Goal: Task Accomplishment & Management: Complete application form

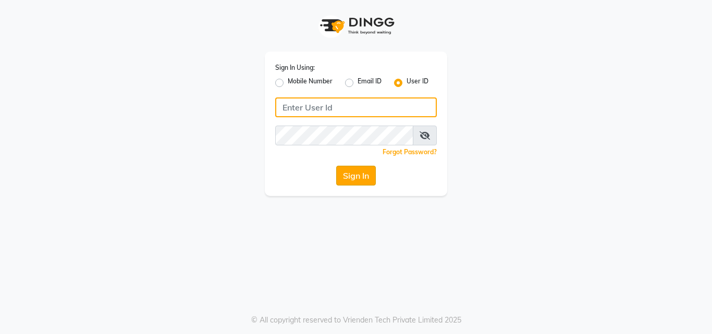
type input "pallavi_unisex"
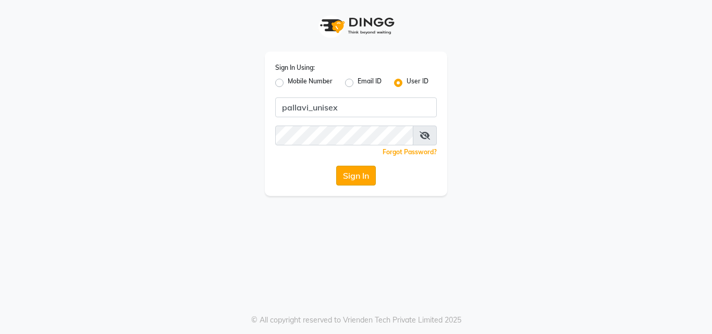
click at [352, 171] on button "Sign In" at bounding box center [356, 176] width 40 height 20
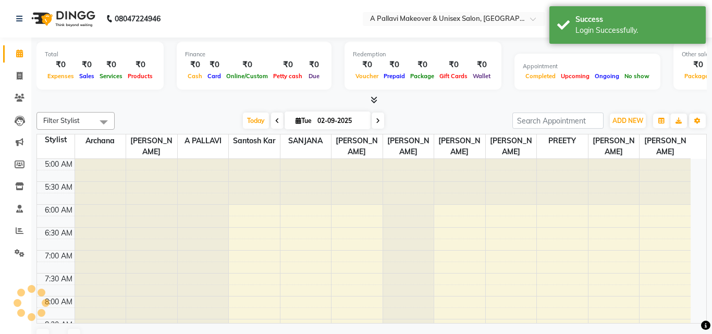
select select "en"
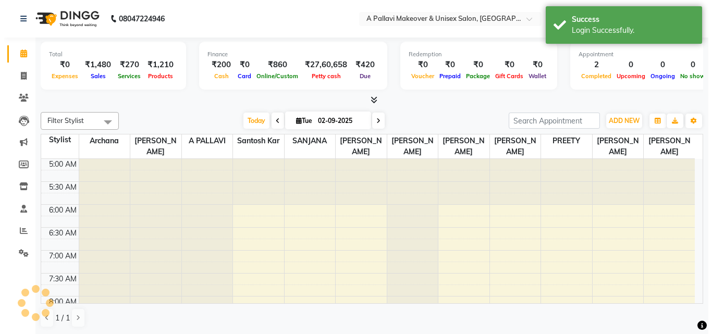
scroll to position [569, 0]
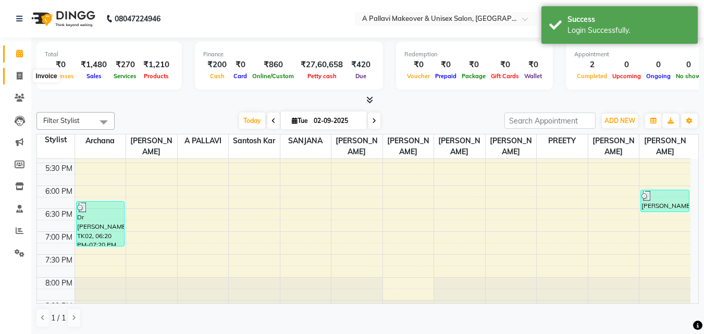
click at [20, 74] on icon at bounding box center [20, 76] width 6 height 8
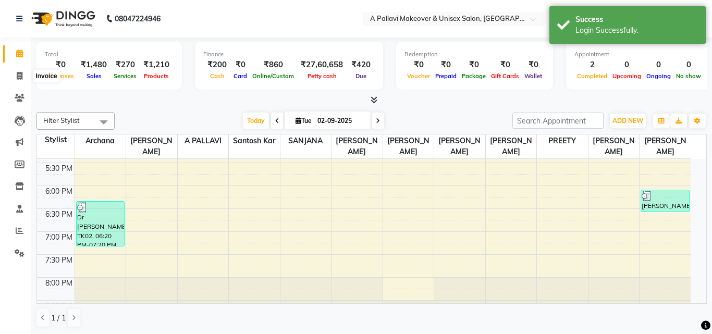
select select "service"
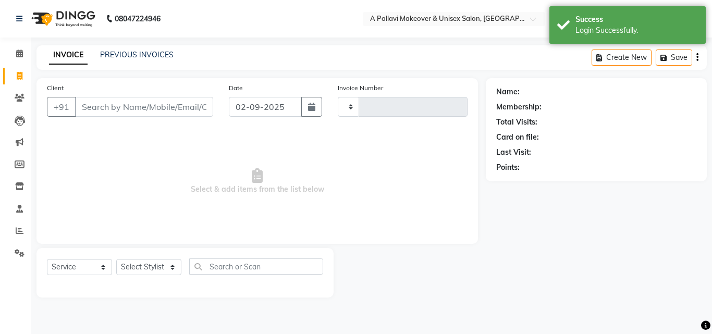
type input "1516"
select select "3573"
click at [132, 52] on link "PREVIOUS INVOICES" at bounding box center [136, 54] width 73 height 9
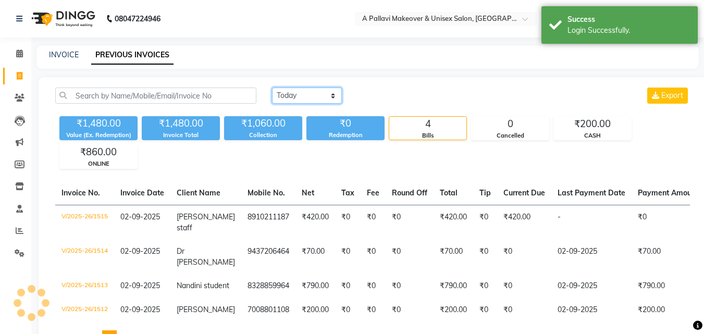
click at [290, 91] on select "Today Yesterday Custom Range" at bounding box center [307, 96] width 70 height 16
click at [272, 88] on select "Today Yesterday Custom Range" at bounding box center [307, 96] width 70 height 16
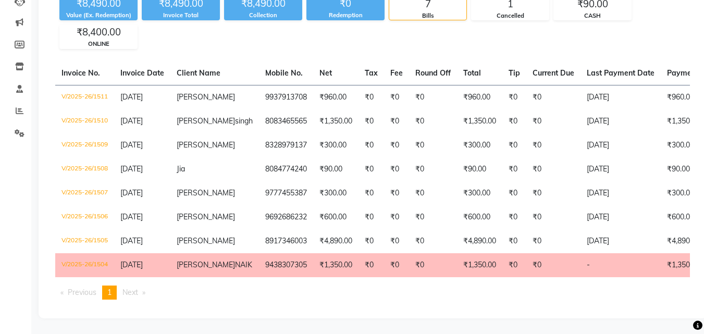
scroll to position [180, 0]
click at [313, 258] on td "₹1,350.00" at bounding box center [335, 265] width 45 height 24
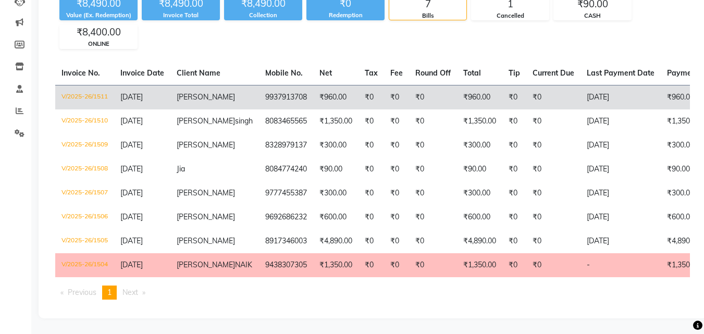
click at [259, 85] on td "9937913708" at bounding box center [286, 97] width 54 height 24
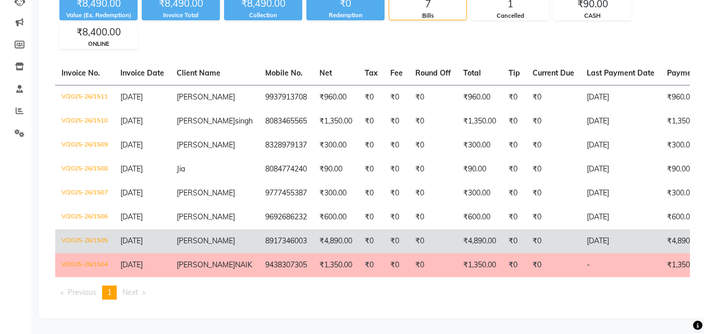
click at [212, 229] on td "Sashi Sharma" at bounding box center [214, 241] width 89 height 24
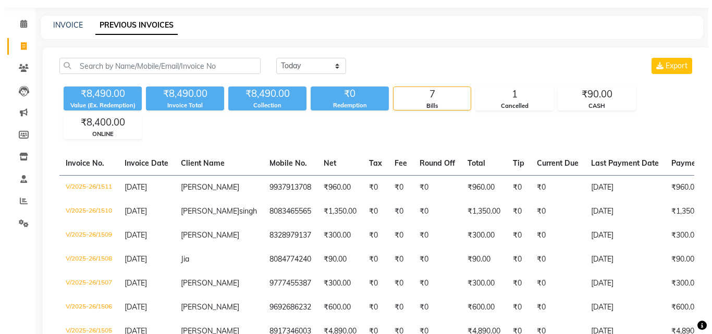
scroll to position [0, 0]
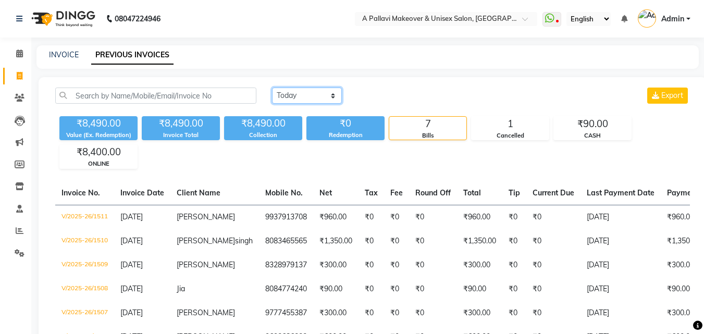
click at [299, 96] on select "Today Yesterday Custom Range" at bounding box center [307, 96] width 70 height 16
select select "today"
click at [272, 88] on select "Today Yesterday Custom Range" at bounding box center [307, 96] width 70 height 16
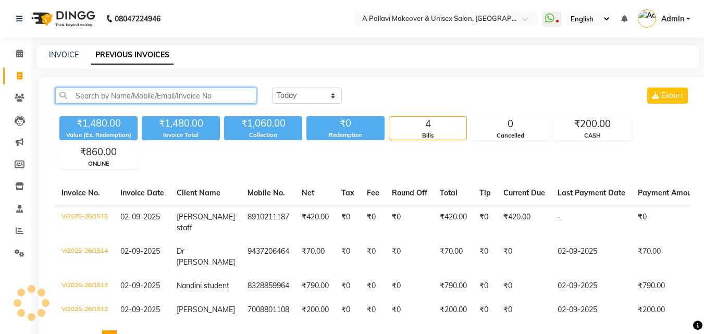
click at [98, 99] on input "text" at bounding box center [155, 96] width 201 height 16
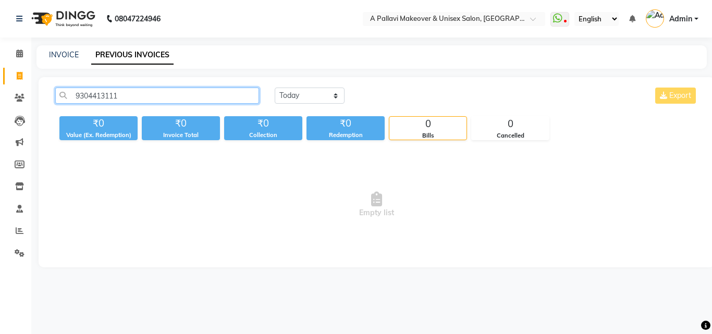
drag, startPoint x: 177, startPoint y: 90, endPoint x: 171, endPoint y: 90, distance: 5.7
click at [177, 90] on input "9304413111" at bounding box center [157, 96] width 204 height 16
type input "9304413111"
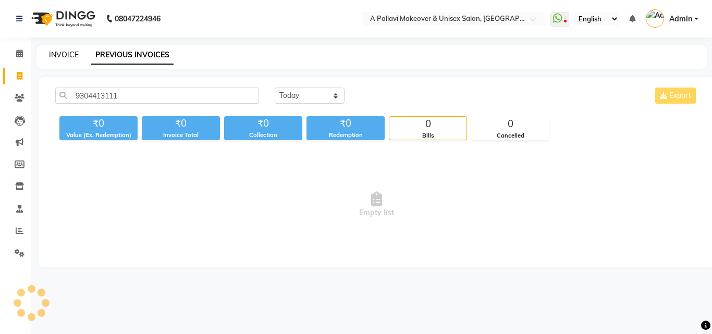
click at [66, 55] on link "INVOICE" at bounding box center [64, 54] width 30 height 9
select select "service"
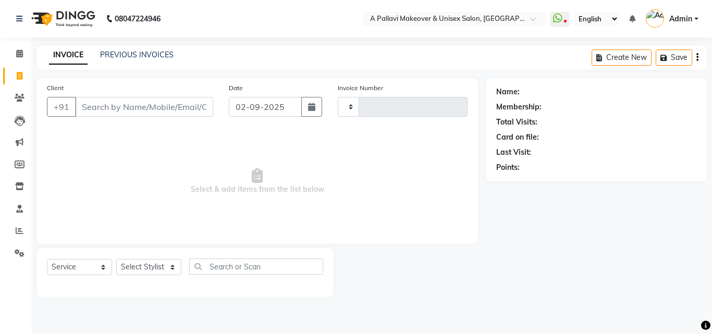
type input "1516"
select select "3573"
click at [97, 111] on input "Client" at bounding box center [144, 107] width 138 height 20
type input "9304413111"
click at [180, 107] on span "Add Client" at bounding box center [186, 107] width 41 height 10
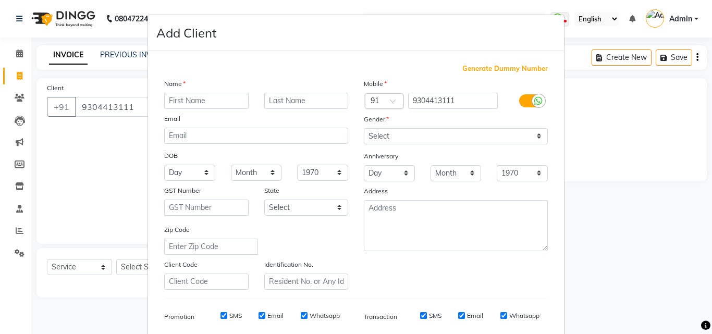
click at [189, 101] on input "text" at bounding box center [206, 101] width 84 height 16
type input "avishek"
click at [280, 105] on input "text" at bounding box center [306, 101] width 84 height 16
type input "verma"
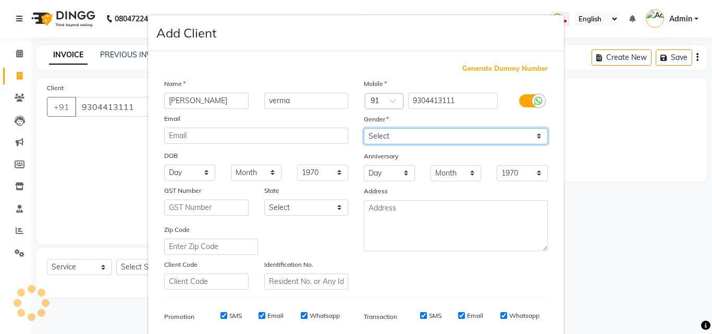
click at [420, 136] on select "Select Male Female Other Prefer Not To Say" at bounding box center [456, 136] width 184 height 16
select select "male"
click at [364, 128] on select "Select Male Female Other Prefer Not To Say" at bounding box center [456, 136] width 184 height 16
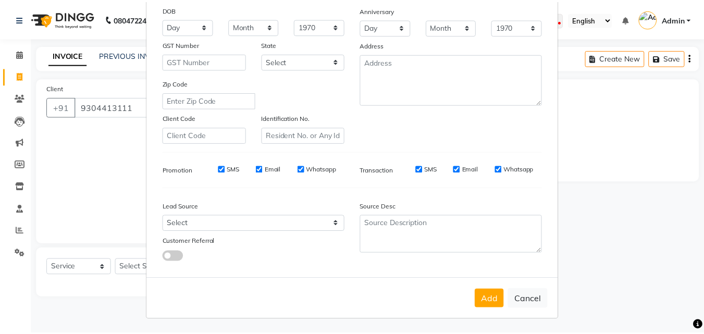
scroll to position [147, 0]
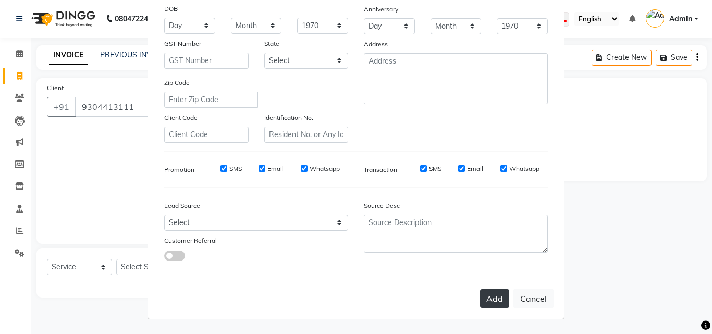
click at [496, 299] on button "Add" at bounding box center [494, 298] width 29 height 19
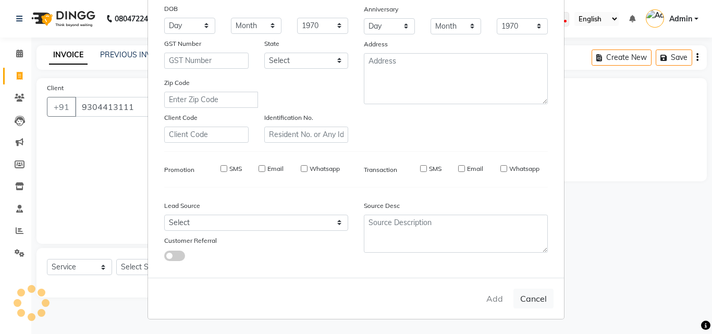
select select
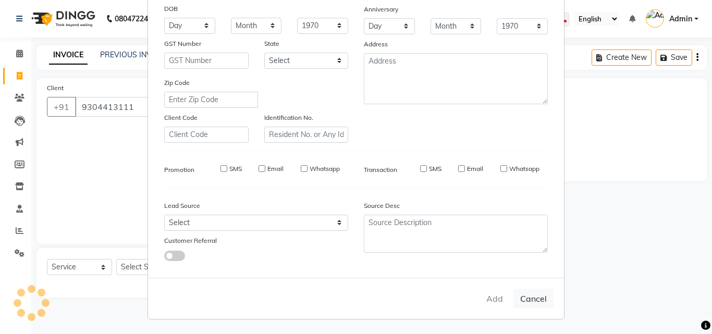
select select
checkbox input "false"
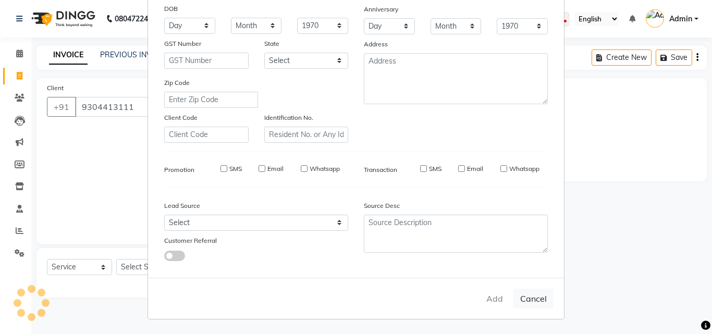
checkbox input "false"
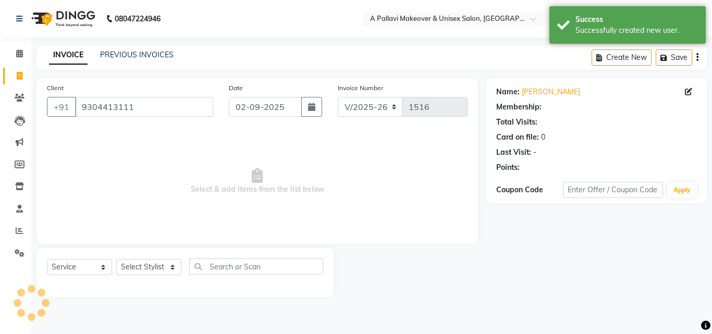
select select "1: Object"
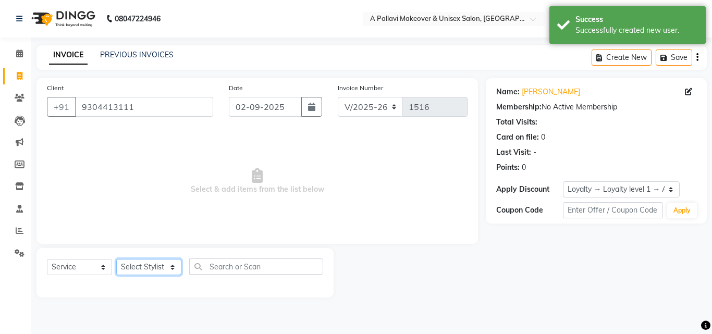
click at [139, 268] on select "Select Stylist Akansha A PALLAVI Archana BAPAN Gourav Namita NANDINI JOSHI Prat…" at bounding box center [148, 267] width 65 height 16
select select "68912"
click at [116, 259] on select "Select Stylist Akansha A PALLAVI Archana BAPAN Gourav Namita NANDINI JOSHI Prat…" at bounding box center [148, 267] width 65 height 16
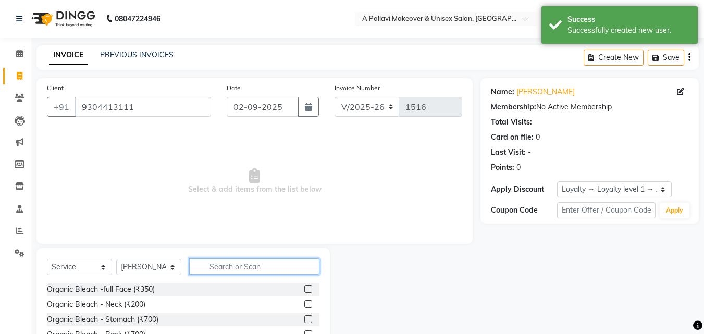
click at [253, 267] on input "text" at bounding box center [254, 266] width 130 height 16
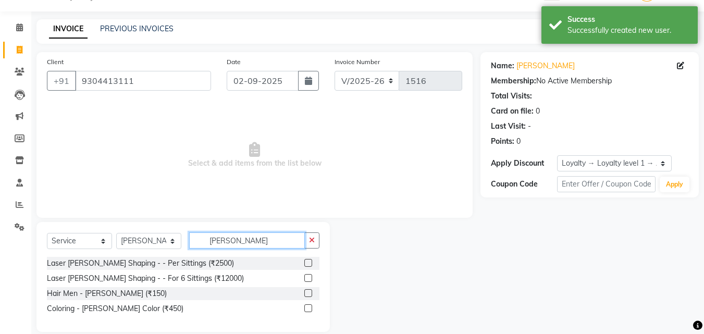
scroll to position [40, 0]
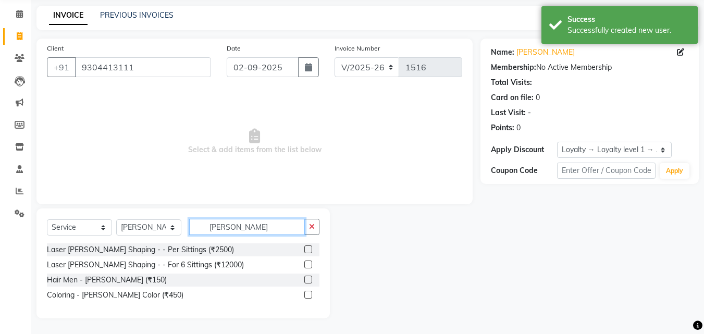
type input "beard"
click at [309, 279] on label at bounding box center [308, 280] width 8 height 8
click at [309, 279] on input "checkbox" at bounding box center [307, 280] width 7 height 7
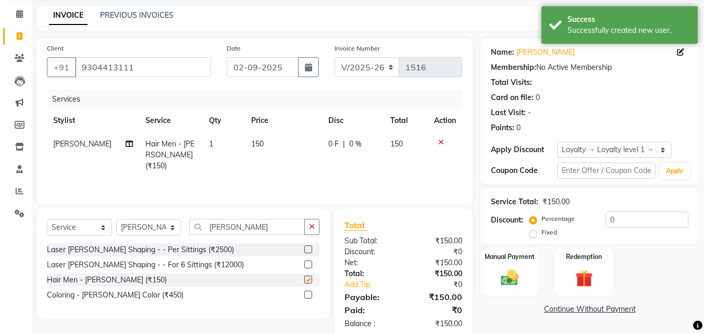
checkbox input "false"
click at [254, 143] on span "150" at bounding box center [257, 143] width 13 height 9
select select "68912"
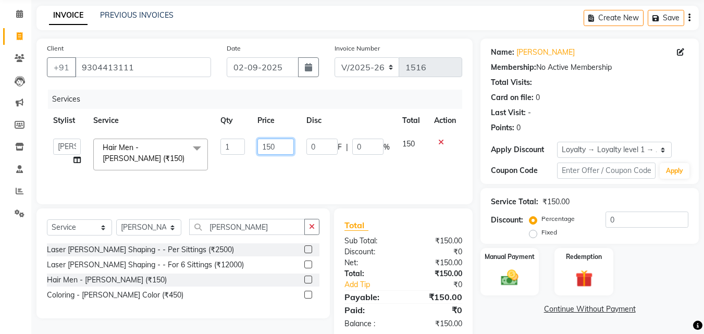
click at [274, 146] on input "150" at bounding box center [275, 147] width 36 height 16
click at [271, 147] on input "150" at bounding box center [275, 147] width 36 height 16
type input "100"
click at [443, 142] on div at bounding box center [445, 142] width 22 height 7
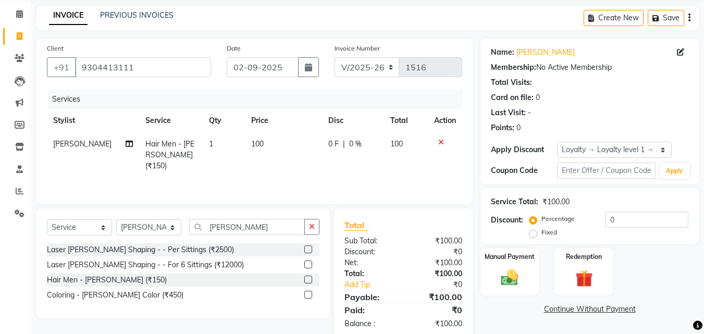
click at [441, 141] on icon at bounding box center [441, 142] width 6 height 7
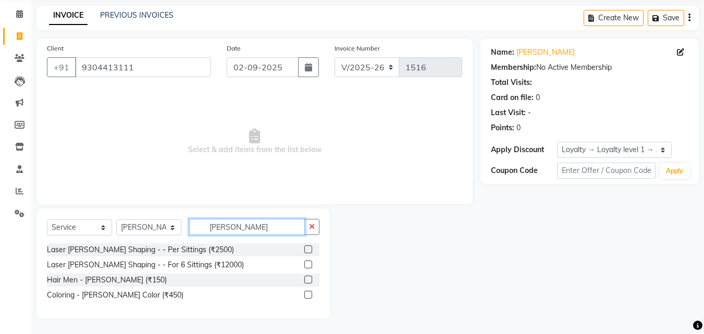
click at [246, 230] on input "beard" at bounding box center [247, 227] width 116 height 16
type input "b"
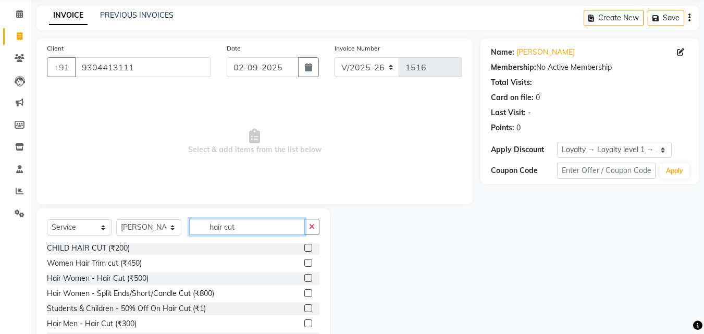
scroll to position [83, 0]
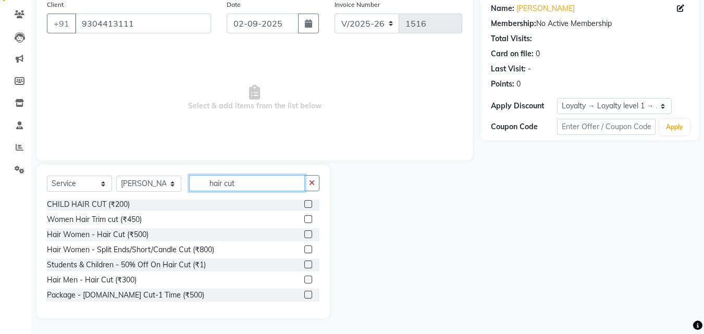
type input "hair cut"
click at [304, 279] on label at bounding box center [308, 280] width 8 height 8
click at [304, 279] on input "checkbox" at bounding box center [307, 280] width 7 height 7
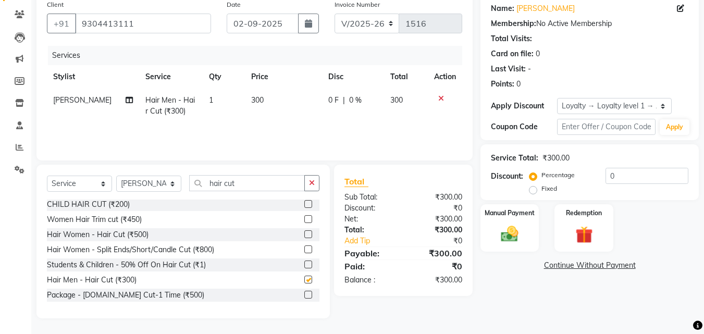
checkbox input "false"
click at [256, 100] on span "300" at bounding box center [257, 99] width 13 height 9
select select "68912"
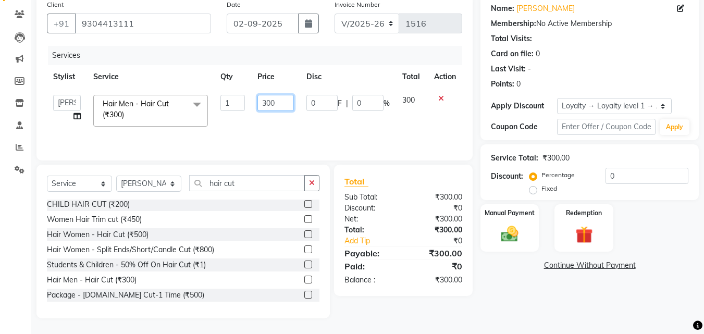
click at [265, 102] on input "300" at bounding box center [275, 103] width 36 height 16
type input "200"
click at [516, 229] on img at bounding box center [509, 234] width 29 height 21
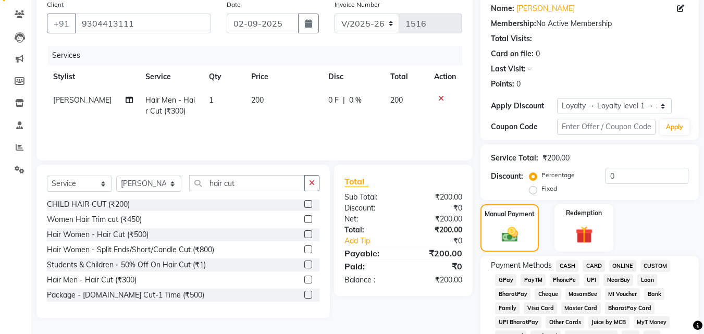
click at [570, 265] on span "CASH" at bounding box center [567, 266] width 22 height 12
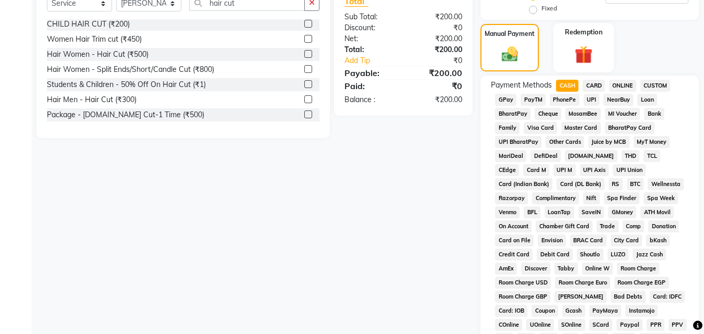
scroll to position [483, 0]
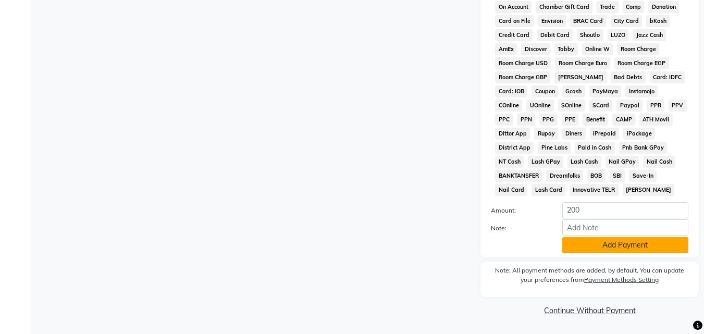
click at [630, 248] on button "Add Payment" at bounding box center [625, 245] width 126 height 16
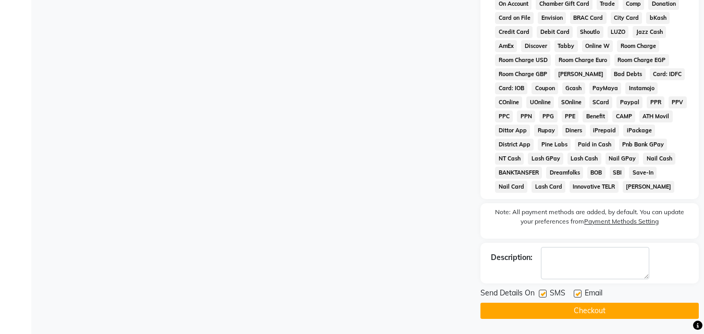
scroll to position [487, 0]
click at [599, 312] on button "Checkout" at bounding box center [589, 310] width 218 height 16
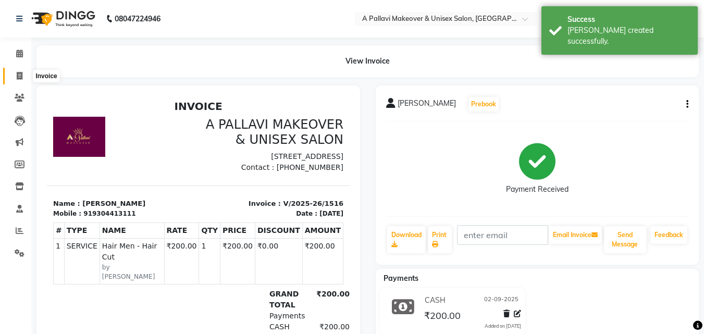
click at [17, 72] on icon at bounding box center [20, 76] width 6 height 8
select select "service"
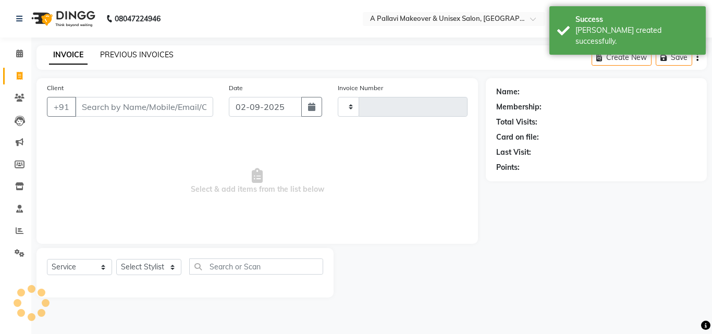
type input "1517"
select select "3573"
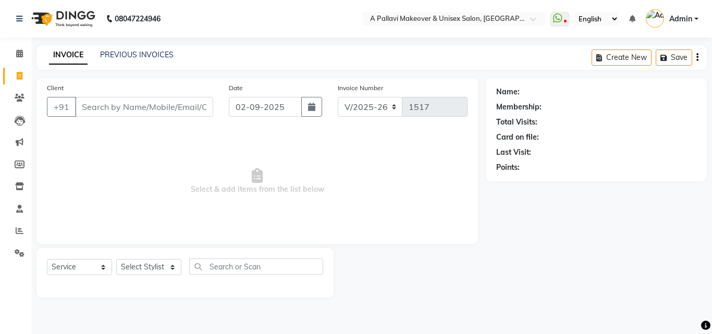
click at [107, 106] on input "Client" at bounding box center [144, 107] width 138 height 20
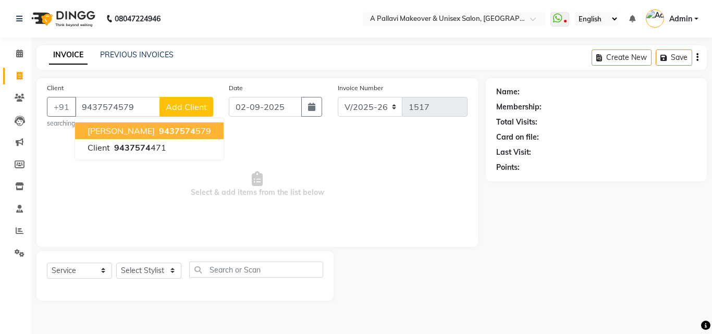
type input "9437574579"
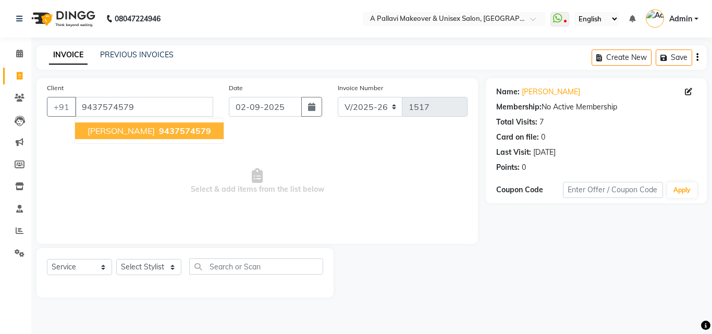
click at [167, 130] on span "9437574579" at bounding box center [185, 131] width 52 height 10
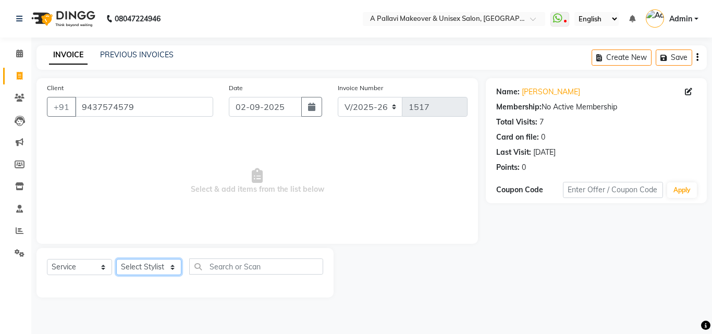
click at [144, 268] on select "Select Stylist Akansha A PALLAVI Archana BAPAN Gourav Namita NANDINI JOSHI Prat…" at bounding box center [148, 267] width 65 height 16
select select "68912"
click at [116, 259] on select "Select Stylist Akansha A PALLAVI Archana BAPAN Gourav Namita NANDINI JOSHI Prat…" at bounding box center [148, 267] width 65 height 16
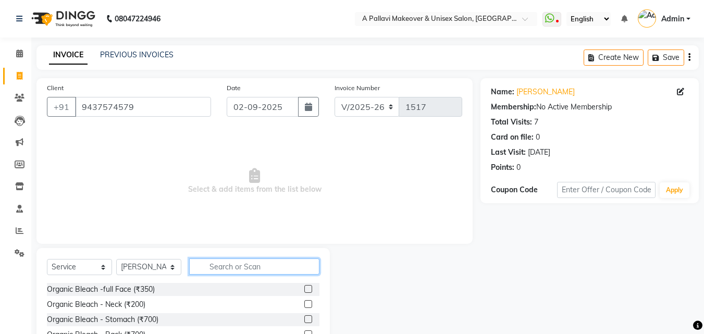
click at [221, 269] on input "text" at bounding box center [254, 266] width 130 height 16
click at [215, 265] on input "text" at bounding box center [254, 266] width 130 height 16
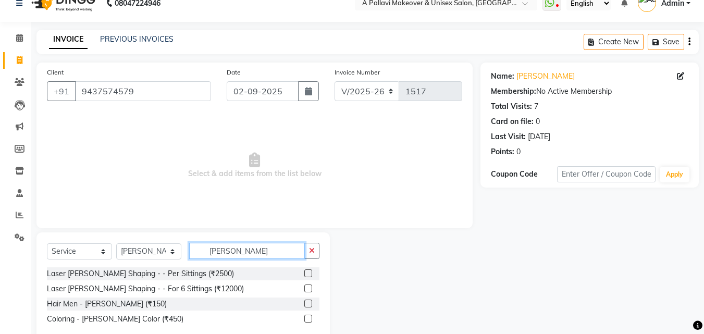
scroll to position [40, 0]
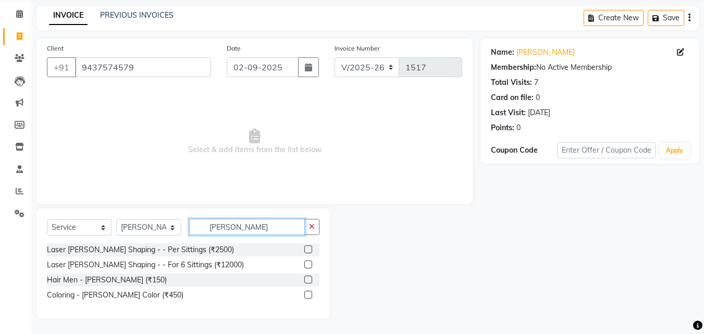
type input "beard"
click at [309, 279] on label at bounding box center [308, 280] width 8 height 8
click at [309, 279] on input "checkbox" at bounding box center [307, 280] width 7 height 7
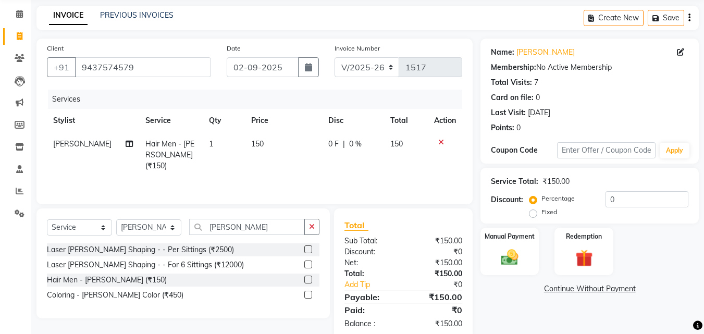
click at [309, 279] on label at bounding box center [308, 280] width 8 height 8
click at [309, 279] on input "checkbox" at bounding box center [307, 280] width 7 height 7
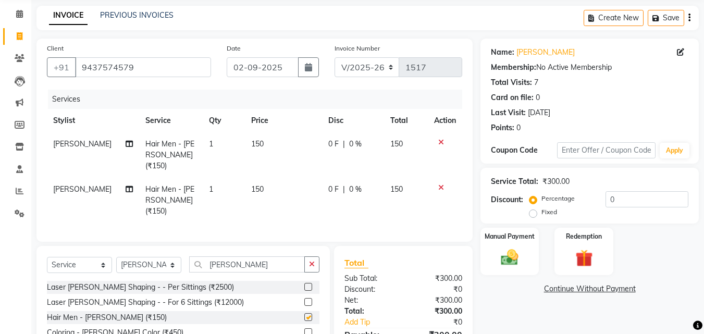
checkbox input "false"
click at [256, 147] on span "150" at bounding box center [257, 143] width 13 height 9
select select "68912"
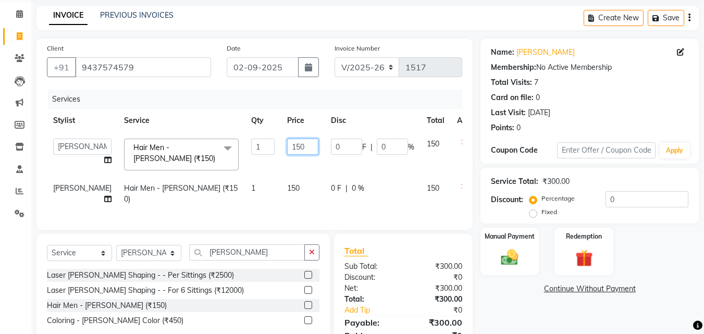
click at [287, 146] on input "150" at bounding box center [302, 147] width 31 height 16
type input "100"
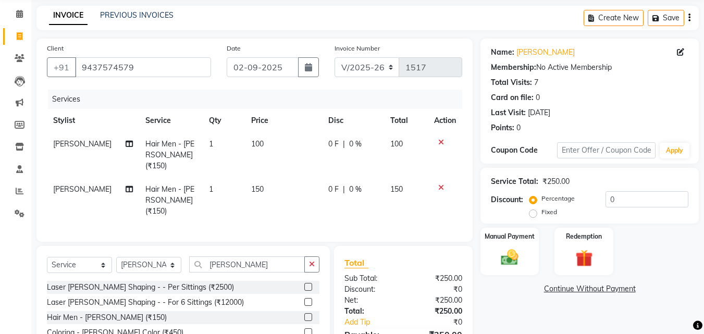
click at [268, 186] on td "150" at bounding box center [283, 200] width 77 height 45
select select "68912"
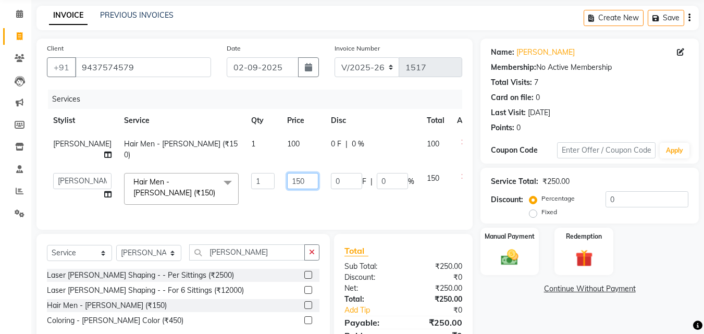
click at [287, 181] on input "150" at bounding box center [302, 181] width 31 height 16
type input "100"
click at [339, 212] on div "Services Stylist Service Qty Price Disc Total Action Gourav Hair Men - Beard (₹…" at bounding box center [254, 155] width 415 height 130
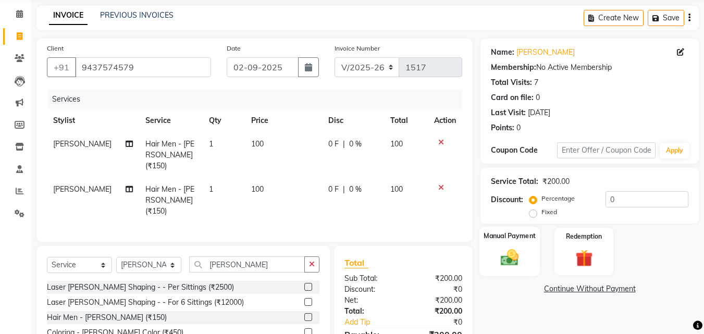
click at [525, 262] on div "Manual Payment" at bounding box center [509, 252] width 61 height 50
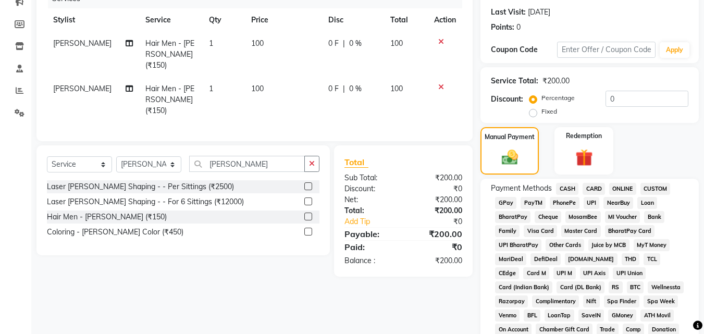
scroll to position [144, 0]
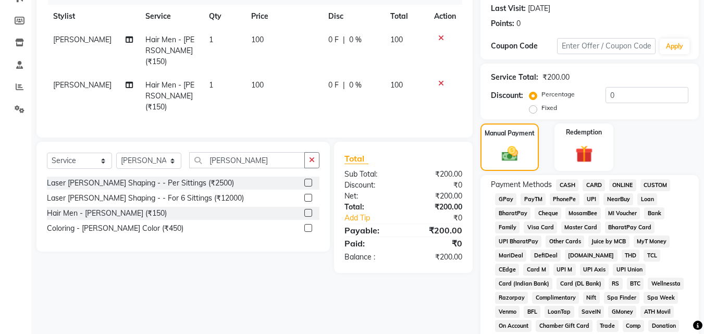
click at [626, 182] on span "ONLINE" at bounding box center [622, 185] width 27 height 12
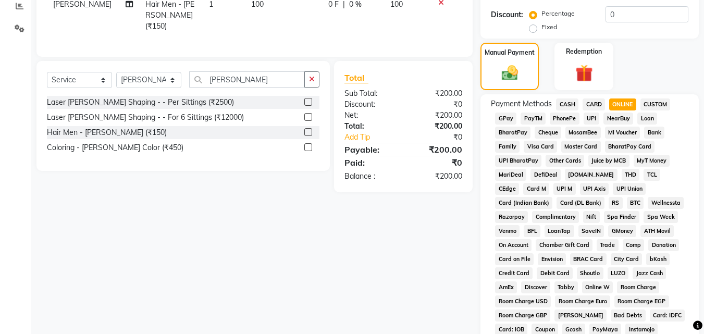
scroll to position [404, 0]
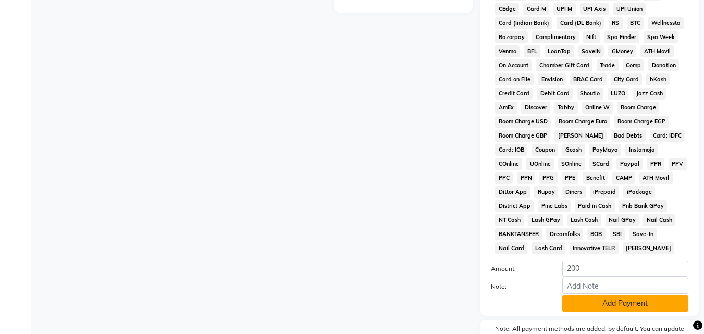
click at [622, 304] on button "Add Payment" at bounding box center [625, 303] width 126 height 16
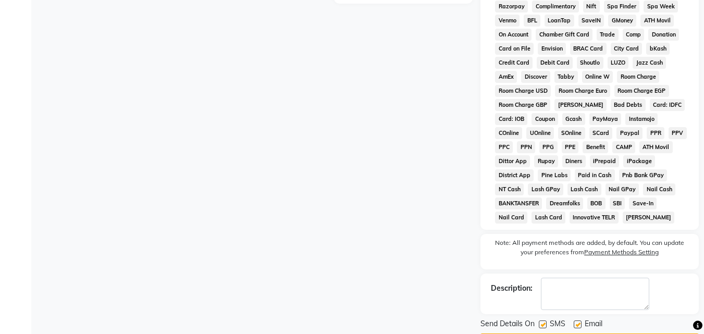
scroll to position [466, 0]
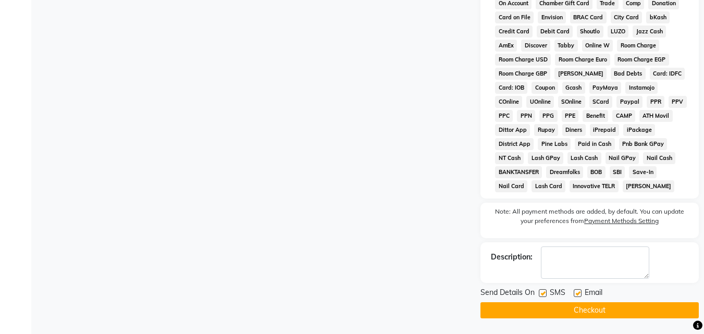
click at [619, 311] on button "Checkout" at bounding box center [589, 310] width 218 height 16
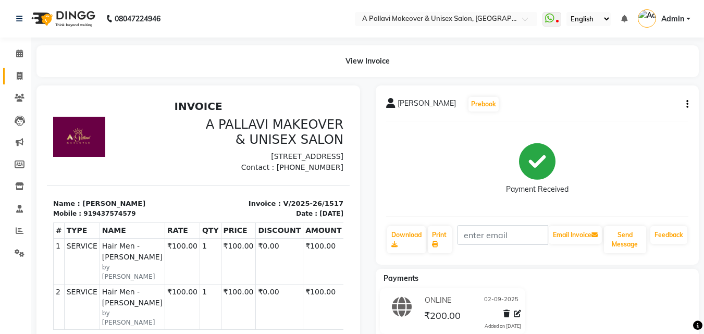
click at [18, 66] on li "Invoice" at bounding box center [15, 76] width 31 height 22
click at [17, 75] on icon at bounding box center [20, 76] width 6 height 8
select select "service"
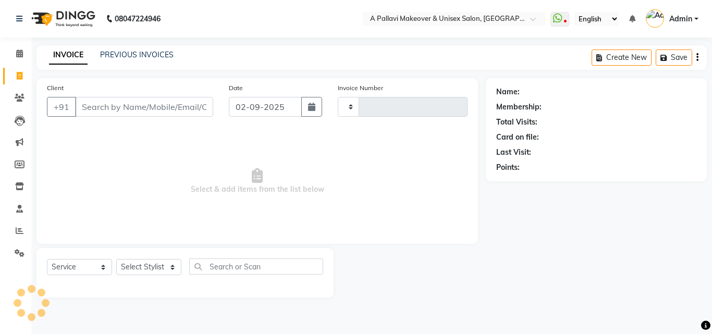
type input "1518"
select select "3573"
click at [118, 55] on link "PREVIOUS INVOICES" at bounding box center [136, 54] width 73 height 9
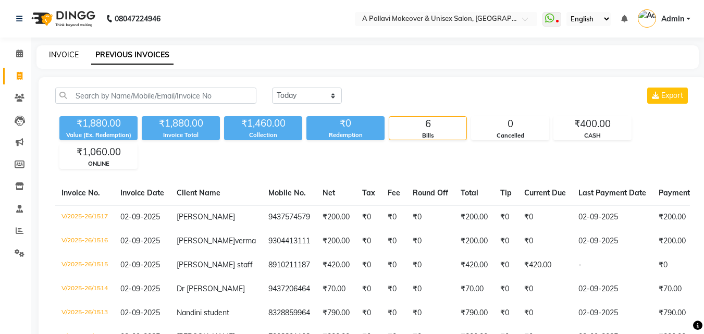
click at [65, 56] on link "INVOICE" at bounding box center [64, 54] width 30 height 9
select select "service"
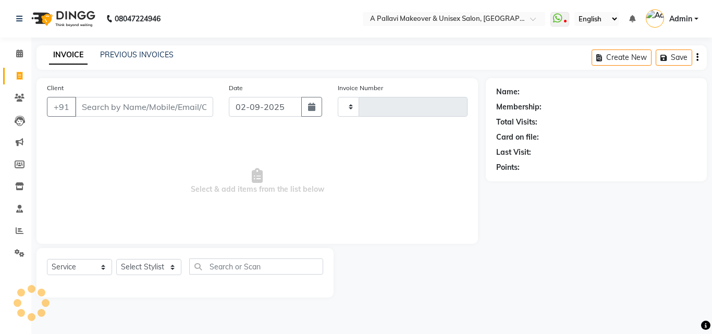
type input "1518"
select select "3573"
click at [128, 54] on link "PREVIOUS INVOICES" at bounding box center [136, 54] width 73 height 9
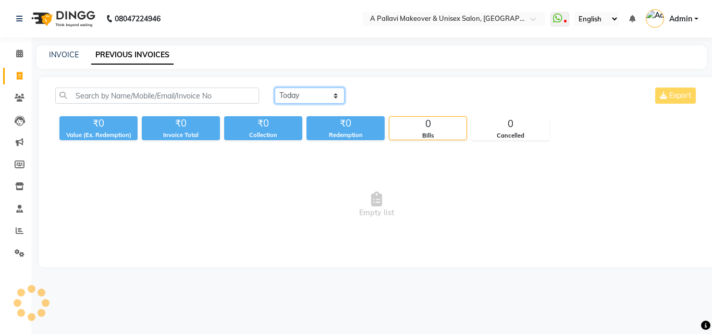
click at [317, 98] on select "Today Yesterday Custom Range" at bounding box center [310, 96] width 70 height 16
click at [316, 98] on select "Today Yesterday Custom Range" at bounding box center [310, 96] width 70 height 16
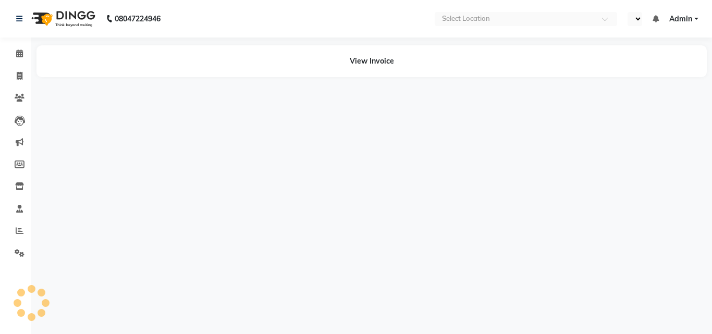
select select "en"
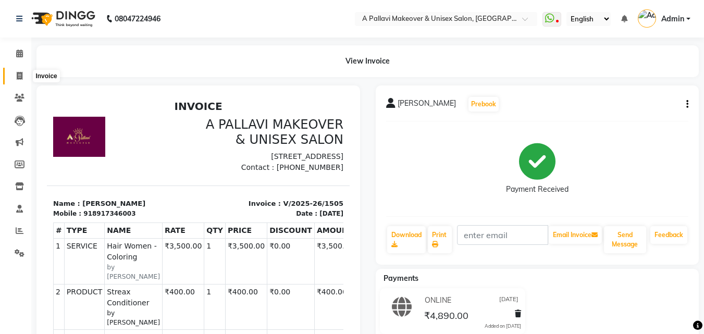
click at [21, 77] on icon at bounding box center [20, 76] width 6 height 8
